Goal: Task Accomplishment & Management: Use online tool/utility

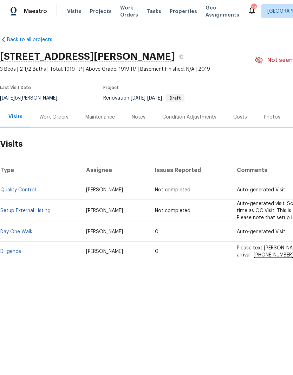
click at [20, 251] on link "Diligence" at bounding box center [10, 251] width 21 height 5
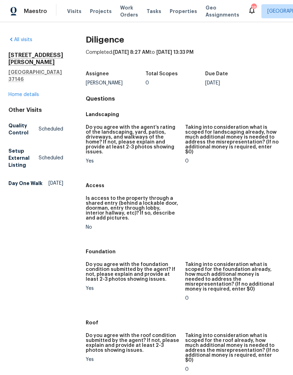
click at [35, 92] on link "Home details" at bounding box center [23, 94] width 31 height 5
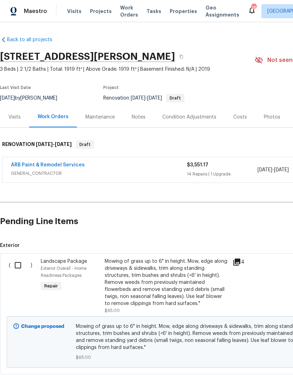
click at [23, 268] on input "checkbox" at bounding box center [21, 265] width 20 height 15
checkbox input "true"
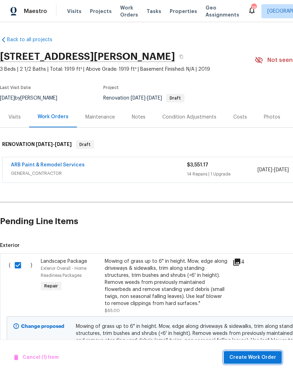
click at [256, 359] on span "Create Work Order" at bounding box center [253, 357] width 47 height 9
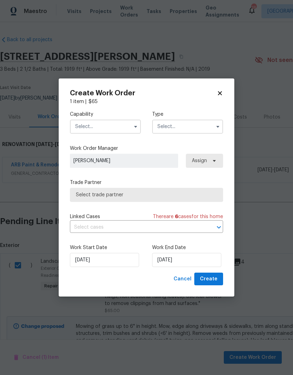
click at [114, 126] on input "text" at bounding box center [105, 127] width 71 height 14
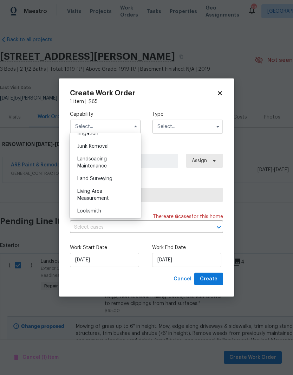
scroll to position [448, 0]
click at [101, 162] on span "Landscaping Maintenance" at bounding box center [92, 160] width 30 height 12
type input "Landscaping Maintenance"
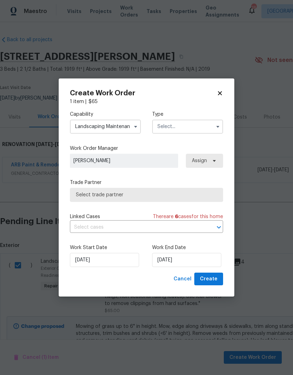
click at [196, 127] on input "text" at bounding box center [187, 127] width 71 height 14
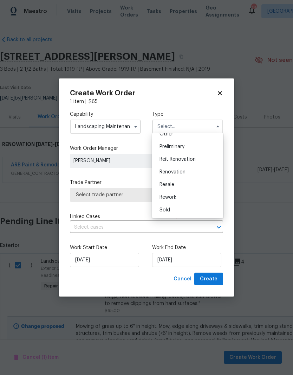
scroll to position [154, 0]
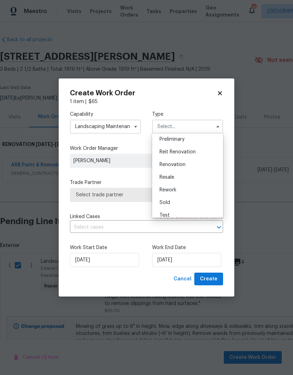
click at [184, 167] on div "Renovation" at bounding box center [188, 164] width 68 height 13
type input "Renovation"
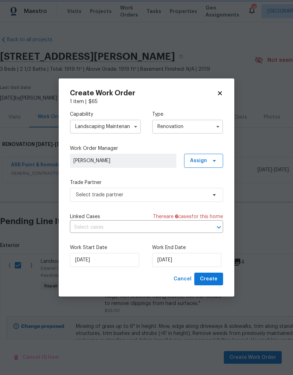
scroll to position [0, 0]
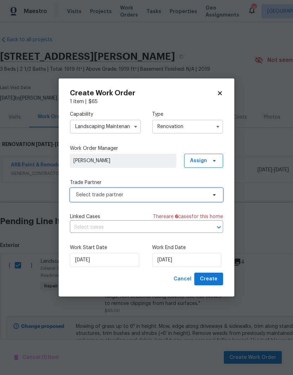
click at [216, 196] on icon at bounding box center [215, 195] width 6 height 6
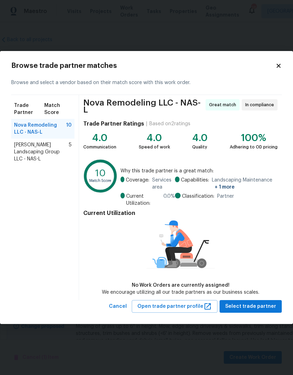
click at [44, 151] on span "[PERSON_NAME] Landscaping Group LLC - NAS-L" at bounding box center [41, 151] width 55 height 21
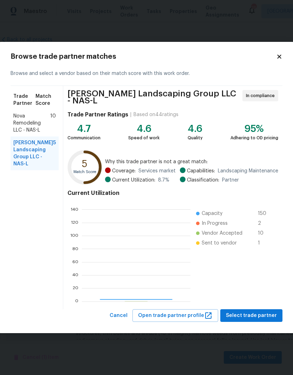
scroll to position [99, 109]
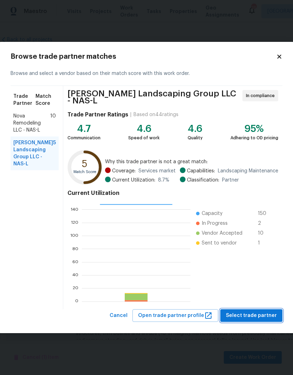
click at [252, 315] on span "Select trade partner" at bounding box center [251, 315] width 51 height 9
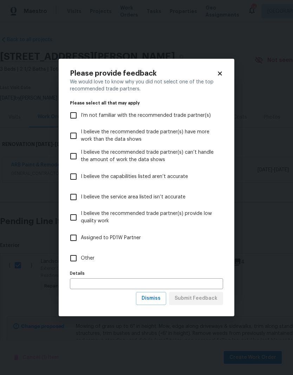
click at [76, 263] on input "Other" at bounding box center [73, 258] width 15 height 15
checkbox input "true"
click at [206, 298] on span "Submit Feedback" at bounding box center [196, 298] width 43 height 9
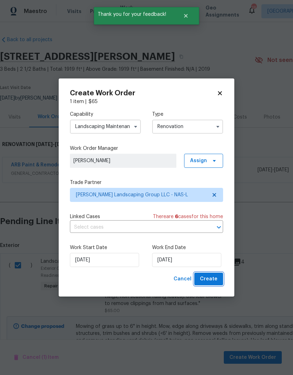
click at [216, 280] on span "Create" at bounding box center [209, 279] width 18 height 9
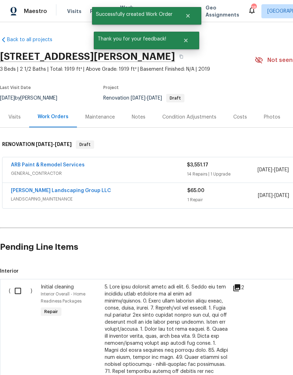
click at [23, 292] on input "checkbox" at bounding box center [21, 291] width 20 height 15
checkbox input "true"
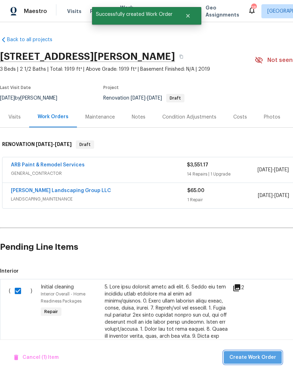
click at [258, 359] on span "Create Work Order" at bounding box center [253, 357] width 47 height 9
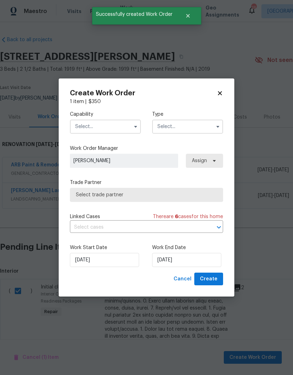
click at [117, 126] on input "text" at bounding box center [105, 127] width 71 height 14
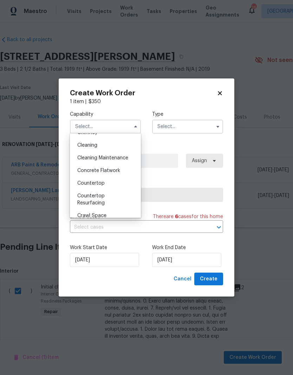
scroll to position [97, 0]
click at [97, 148] on span "Cleaning" at bounding box center [87, 146] width 20 height 5
type input "Cleaning"
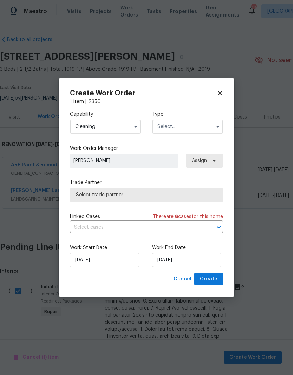
click at [195, 126] on input "text" at bounding box center [187, 127] width 71 height 14
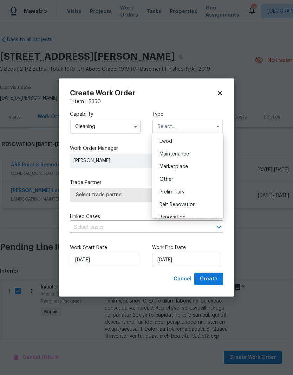
scroll to position [118, 0]
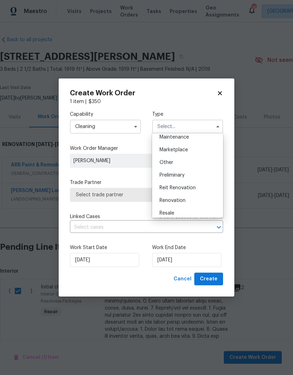
click at [188, 203] on div "Renovation" at bounding box center [188, 200] width 68 height 13
type input "Renovation"
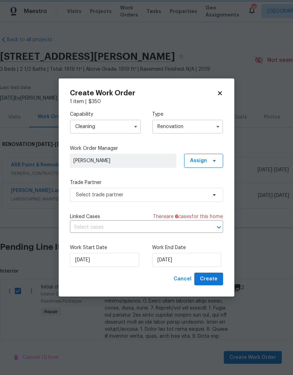
scroll to position [0, 0]
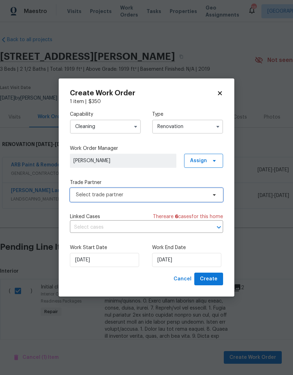
click at [207, 196] on span "Select trade partner" at bounding box center [141, 194] width 131 height 7
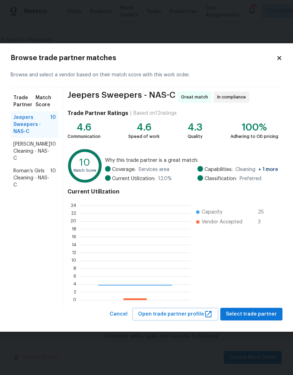
scroll to position [99, 111]
click at [30, 148] on span "[PERSON_NAME] Cleaning - NAS-C" at bounding box center [31, 151] width 37 height 21
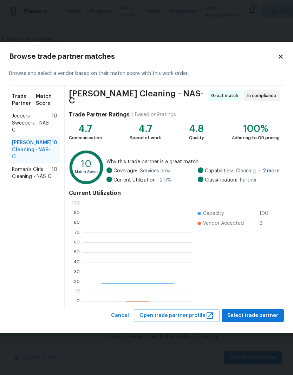
scroll to position [99, 109]
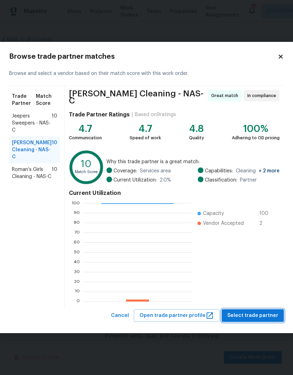
click at [262, 313] on span "Select trade partner" at bounding box center [253, 315] width 51 height 9
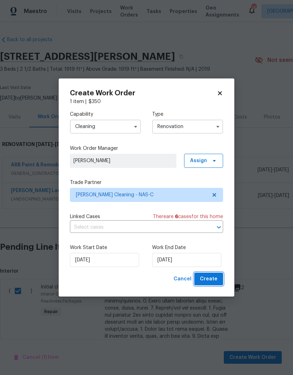
click at [217, 280] on span "Create" at bounding box center [209, 279] width 18 height 9
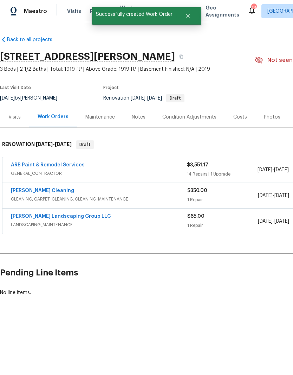
click at [50, 193] on link "[PERSON_NAME] Cleaning" at bounding box center [42, 190] width 63 height 5
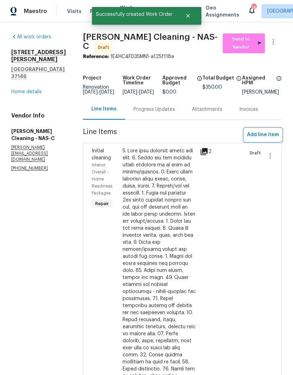
click at [270, 136] on span "Add line item" at bounding box center [263, 135] width 32 height 9
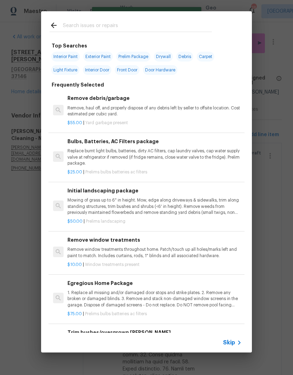
click at [107, 23] on input "text" at bounding box center [137, 26] width 149 height 11
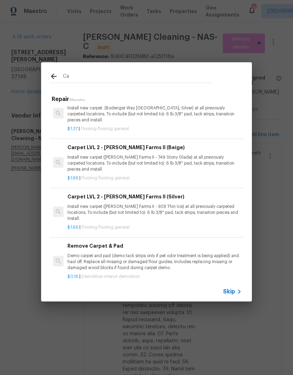
type input "C"
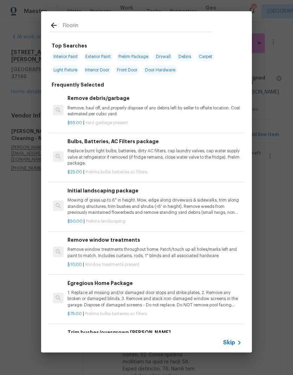
type input "Flooring"
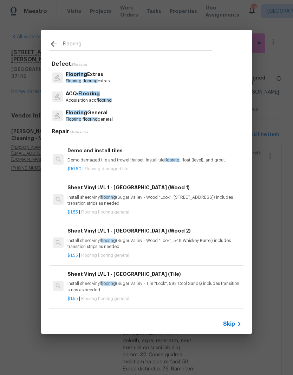
scroll to position [330, 0]
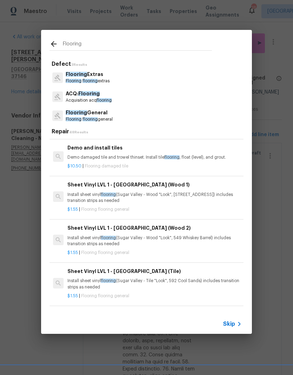
click at [97, 78] on p "Flooring Extras" at bounding box center [88, 74] width 44 height 7
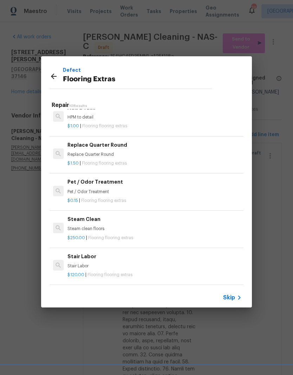
scroll to position [195, 0]
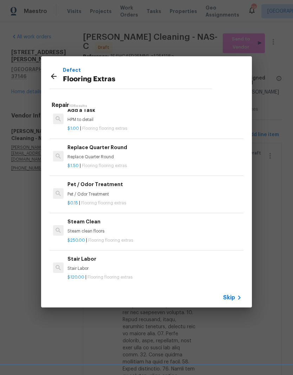
click at [98, 230] on p "Steam clean floors" at bounding box center [155, 231] width 175 height 6
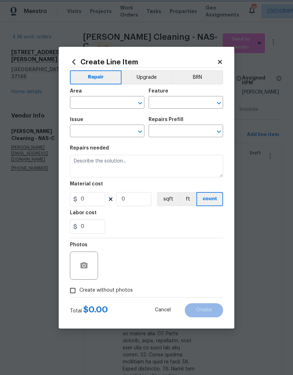
type input "Overall Flooring"
type input "Flooring Extras"
type input "Steam Clean $250.00"
type textarea "Steam clean floors"
type input "250"
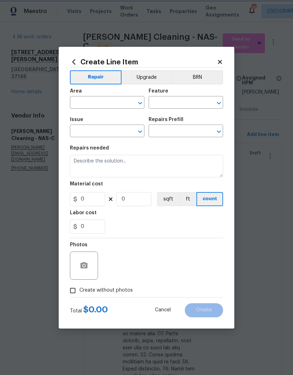
type input "1"
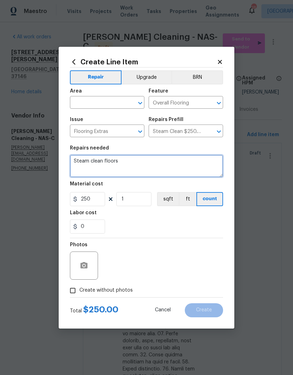
click at [131, 163] on textarea "Steam clean floors" at bounding box center [146, 166] width 153 height 23
type textarea "Steam clean all carpets"
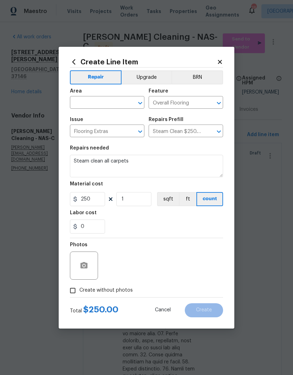
click at [119, 102] on input "text" at bounding box center [97, 103] width 55 height 11
click at [110, 132] on li "Interior Overall" at bounding box center [107, 131] width 75 height 12
type input "Interior Overall"
click at [110, 135] on input "Flooring Extras" at bounding box center [97, 131] width 55 height 11
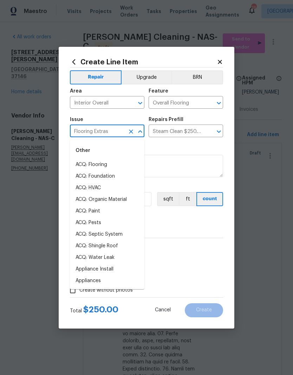
click at [127, 131] on button "Clear" at bounding box center [131, 132] width 10 height 10
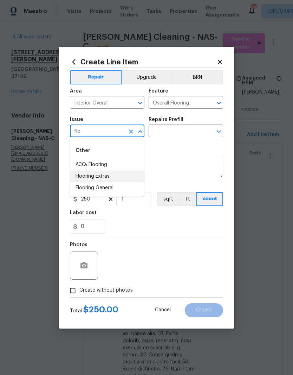
click at [109, 177] on li "Flooring Extras" at bounding box center [107, 177] width 75 height 12
type input "Flooring Extras"
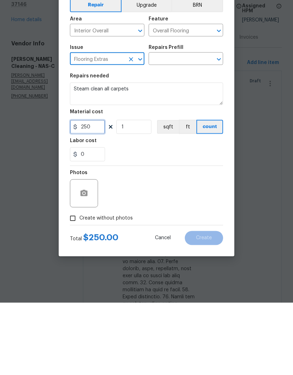
click at [100, 192] on input "250" at bounding box center [87, 199] width 35 height 14
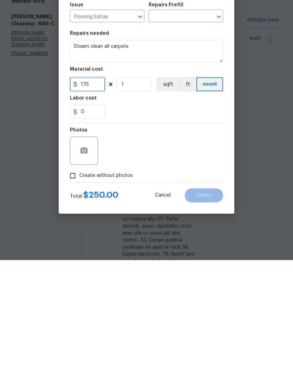
type input "175"
click at [90, 257] on button "button" at bounding box center [84, 265] width 17 height 17
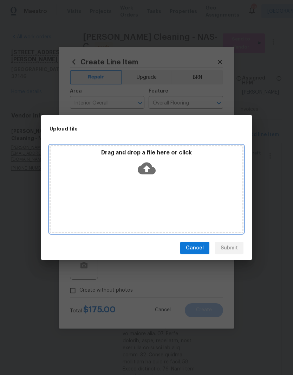
click at [156, 189] on div "Drag and drop a file here or click" at bounding box center [147, 189] width 194 height 88
